Goal: Task Accomplishment & Management: Use online tool/utility

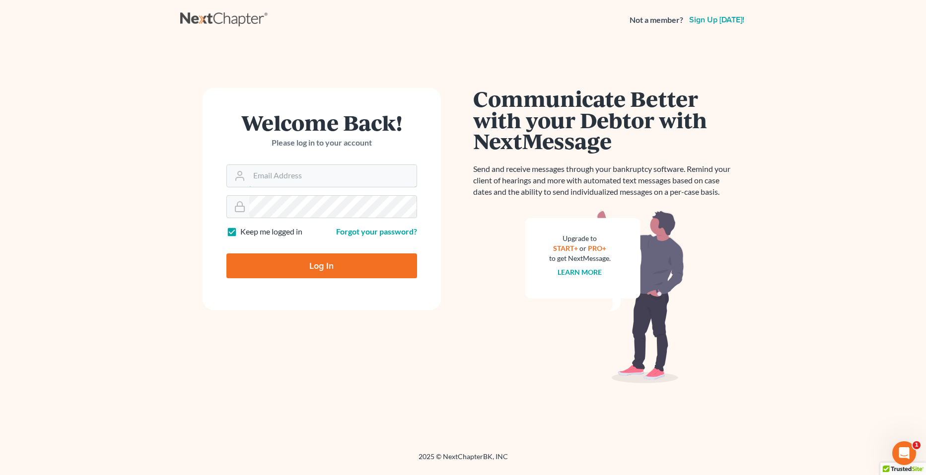
type input "[PERSON_NAME][EMAIL_ADDRESS][PERSON_NAME][DOMAIN_NAME]"
click at [321, 268] on input "Log In" at bounding box center [321, 265] width 191 height 25
type input "Thinking..."
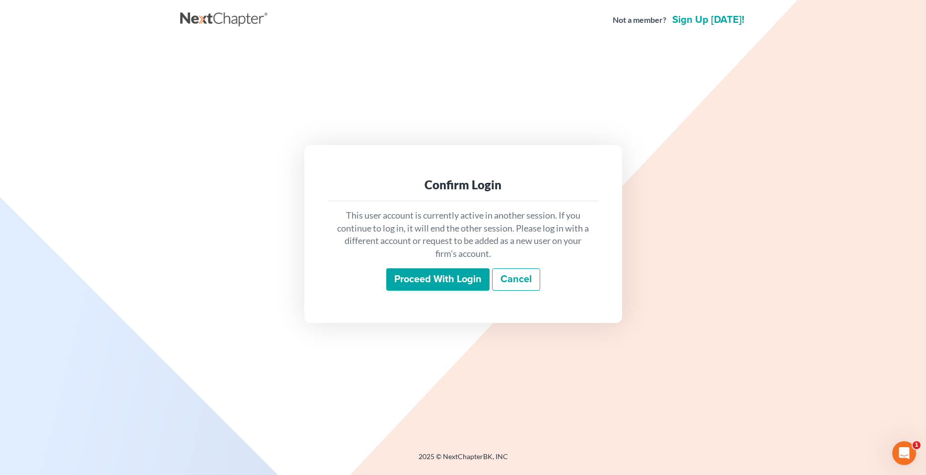
click at [391, 278] on input "Proceed with login" at bounding box center [437, 279] width 103 height 23
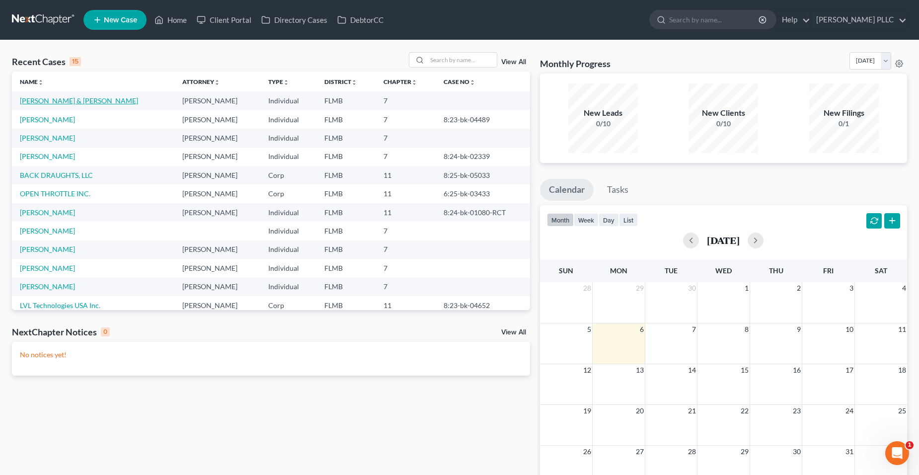
click at [80, 103] on link "[PERSON_NAME] & [PERSON_NAME]" at bounding box center [79, 100] width 118 height 8
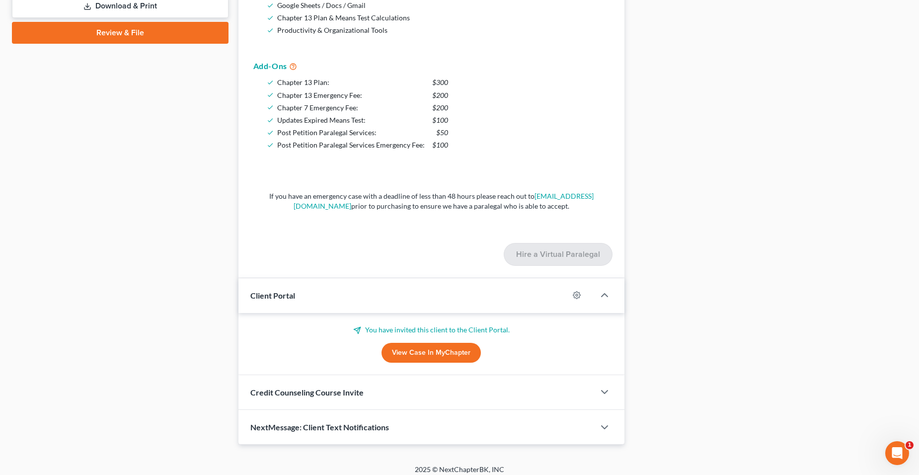
scroll to position [447, 0]
click at [403, 351] on link "View Case in MyChapter" at bounding box center [430, 352] width 99 height 20
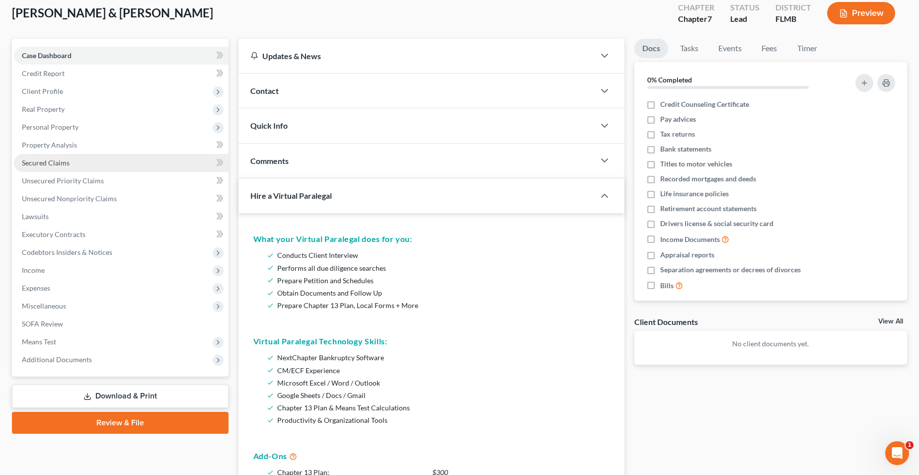
scroll to position [0, 0]
